Goal: Task Accomplishment & Management: Complete application form

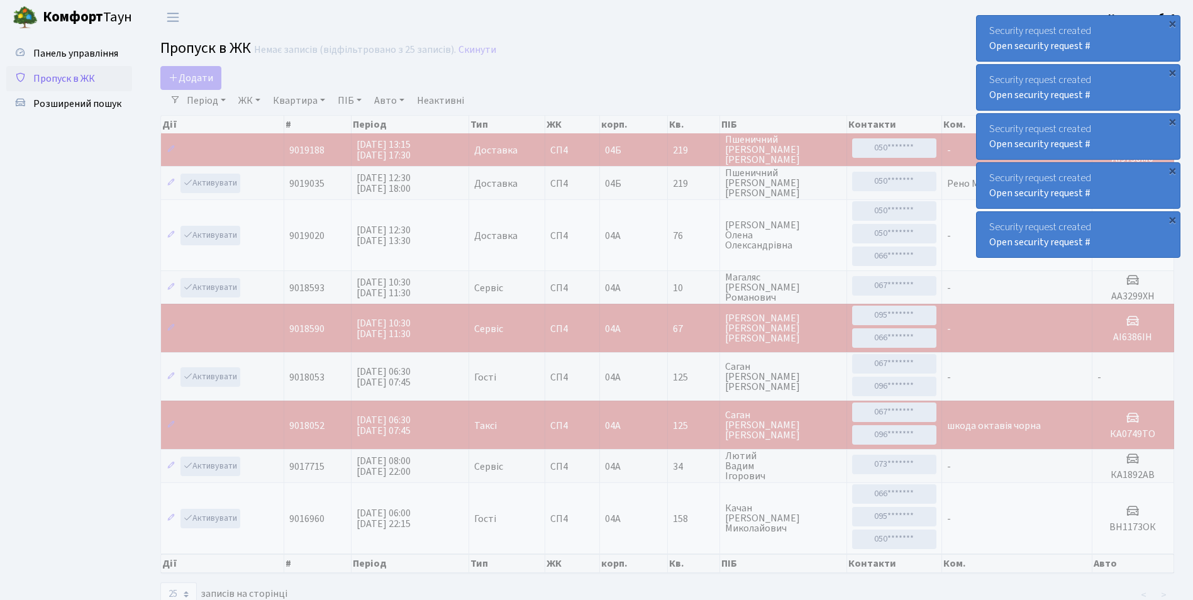
select select "25"
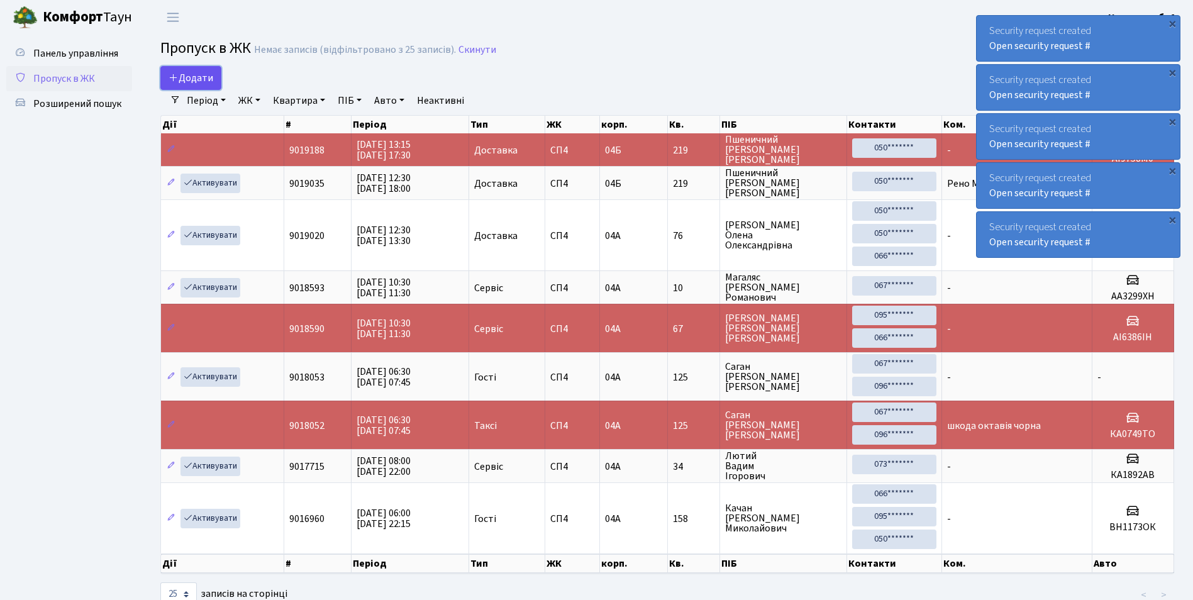
click at [194, 72] on span "Додати" at bounding box center [191, 78] width 45 height 14
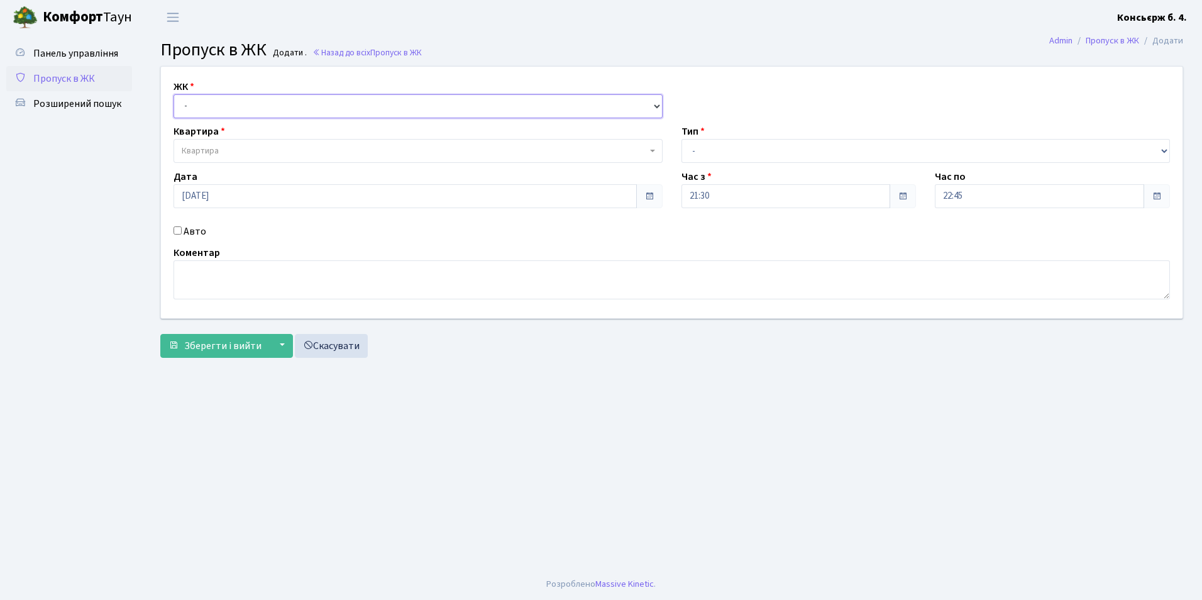
click at [216, 106] on select "- СП4, Столичне шосе, 5" at bounding box center [418, 106] width 489 height 24
select select "325"
click at [174, 94] on select "- СП4, Столичне шосе, 5" at bounding box center [418, 106] width 489 height 24
select select
click at [204, 152] on span "Квартира" at bounding box center [200, 151] width 37 height 13
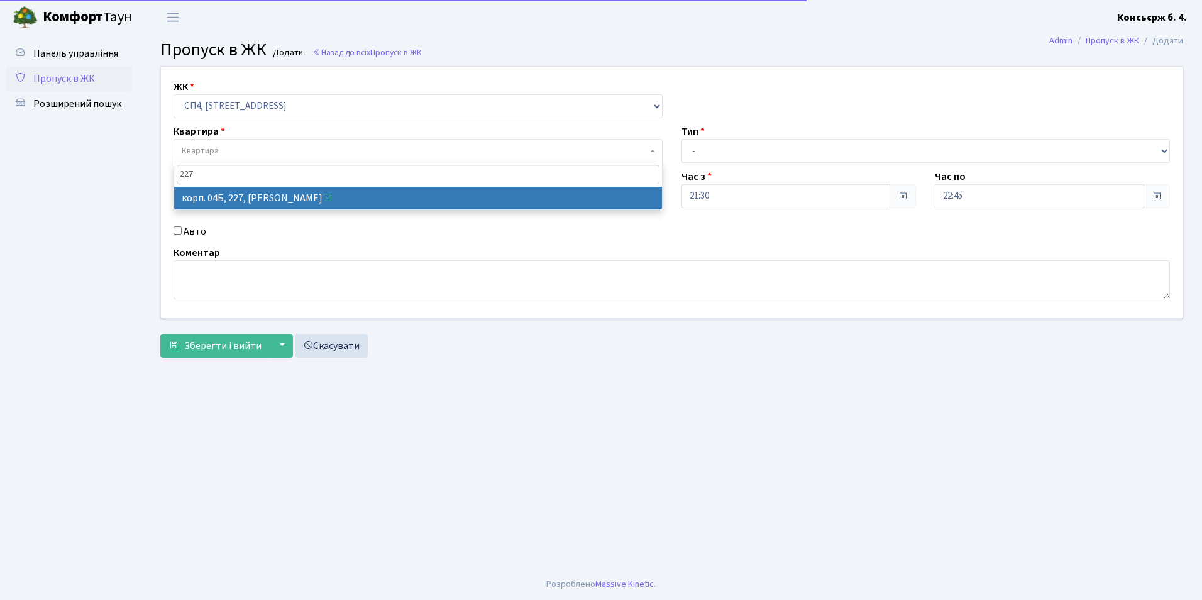
type input "227"
select select "21255"
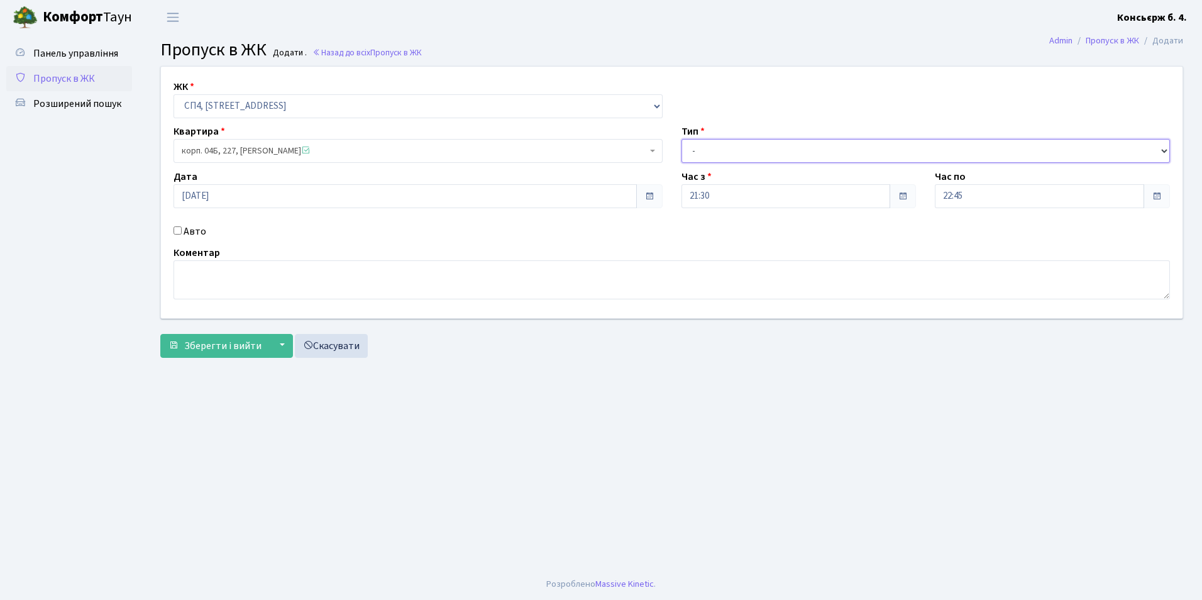
click at [729, 152] on select "- Доставка Таксі Гості Сервіс" at bounding box center [926, 151] width 489 height 24
select select "1"
click at [682, 139] on select "- Доставка Таксі Гості Сервіс" at bounding box center [926, 151] width 489 height 24
click at [215, 347] on span "Зберегти і вийти" at bounding box center [222, 346] width 77 height 14
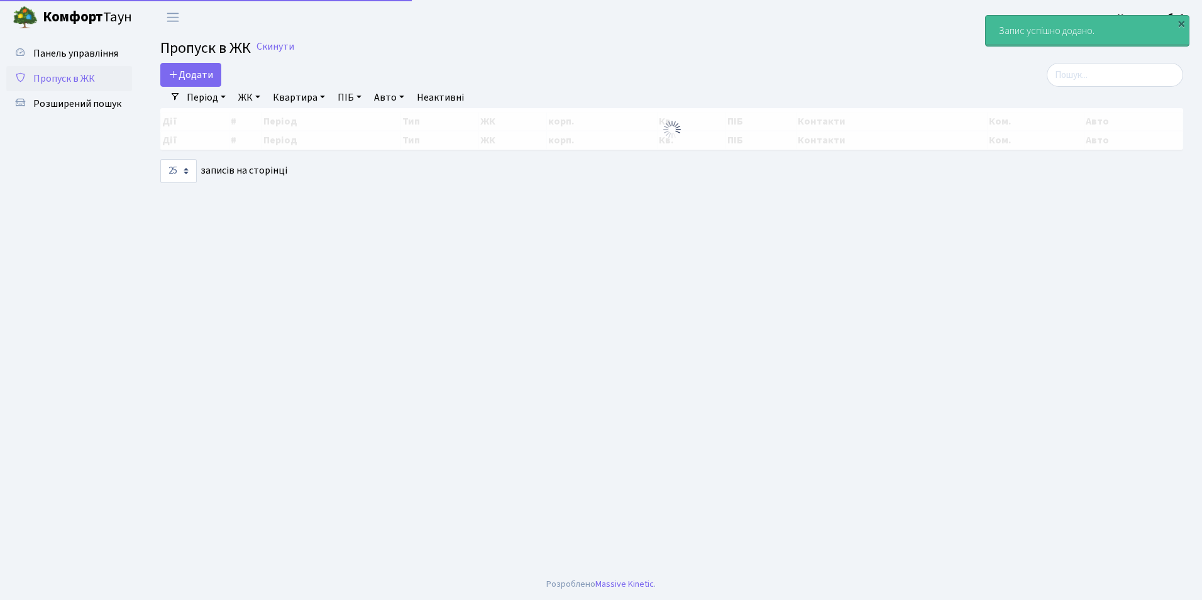
select select "25"
